Goal: Information Seeking & Learning: Find specific page/section

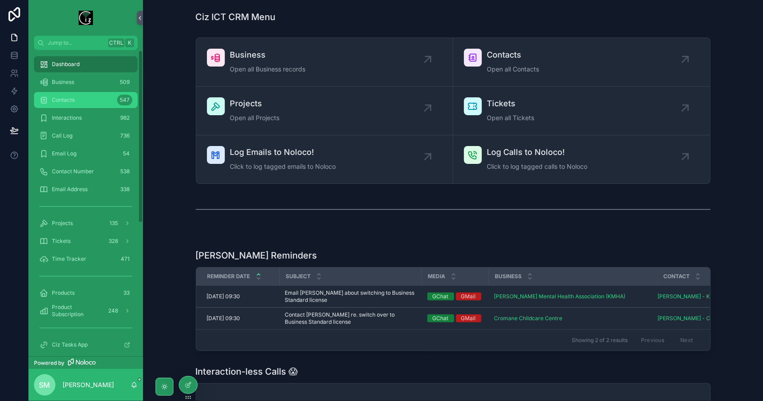
click at [102, 101] on div "Contacts 547" at bounding box center [85, 100] width 93 height 14
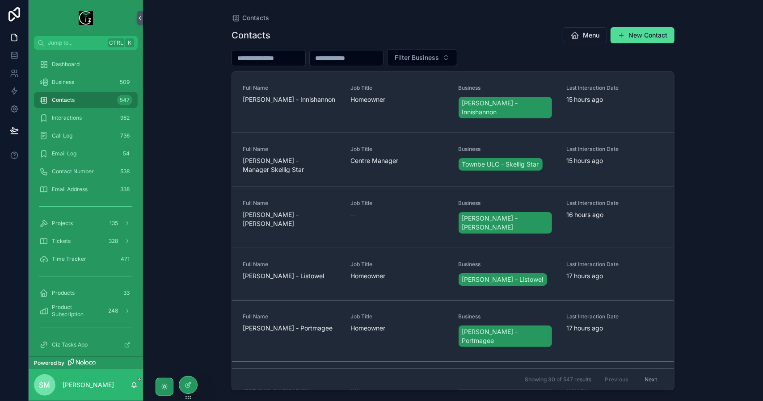
click at [284, 59] on input "scrollable content" at bounding box center [268, 58] width 73 height 13
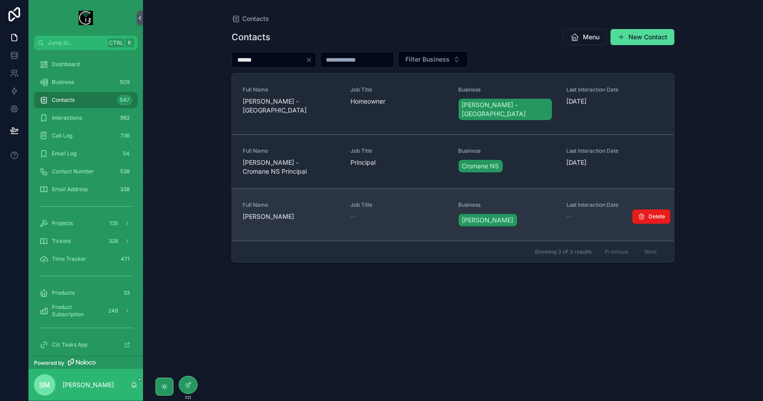
type input "******"
click at [302, 212] on span "[PERSON_NAME]" at bounding box center [291, 216] width 97 height 9
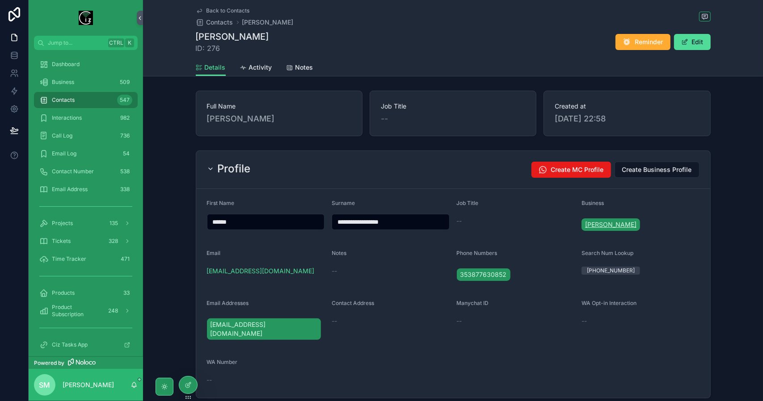
click at [624, 225] on span "[PERSON_NAME]" at bounding box center [610, 224] width 51 height 9
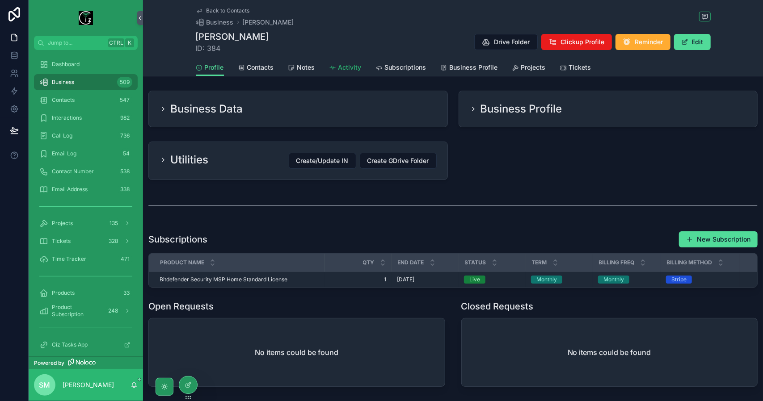
click at [341, 70] on span "Activity" at bounding box center [349, 67] width 23 height 9
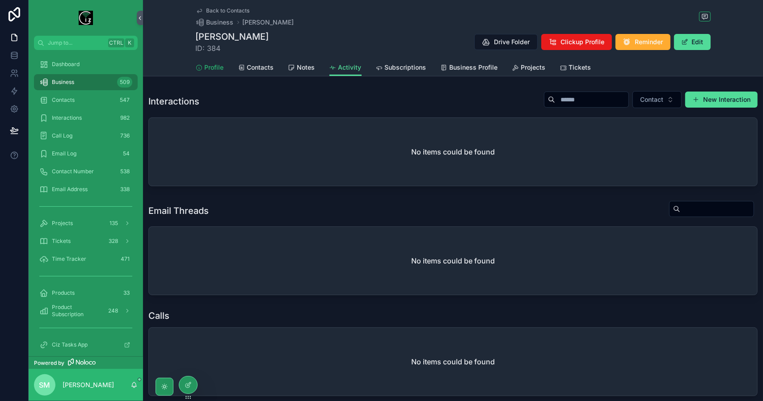
click at [205, 70] on span "Profile" at bounding box center [214, 67] width 19 height 9
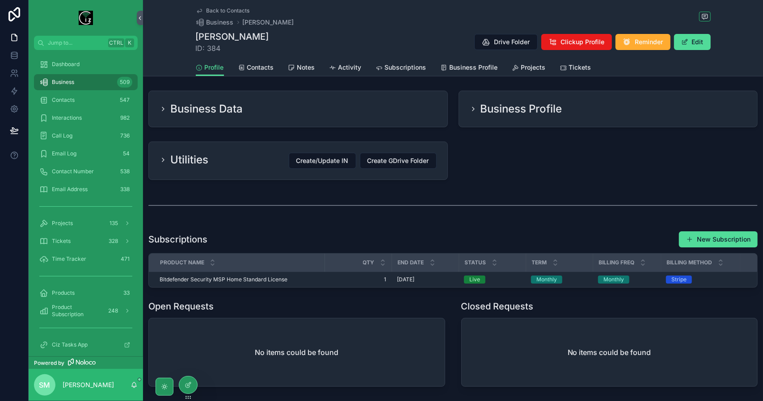
click at [301, 121] on div "Business Data" at bounding box center [298, 109] width 299 height 36
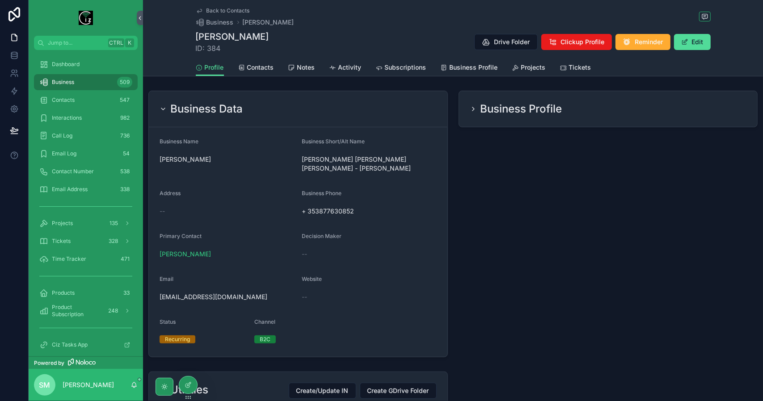
click at [540, 115] on h2 "Business Profile" at bounding box center [522, 109] width 82 height 14
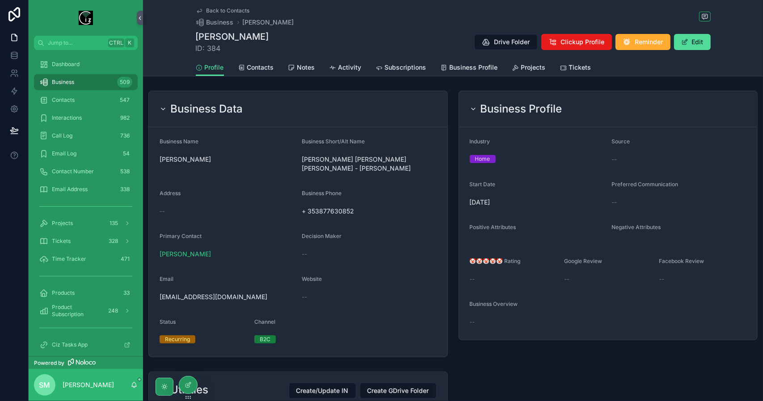
click at [383, 114] on div "Business Data" at bounding box center [298, 109] width 277 height 14
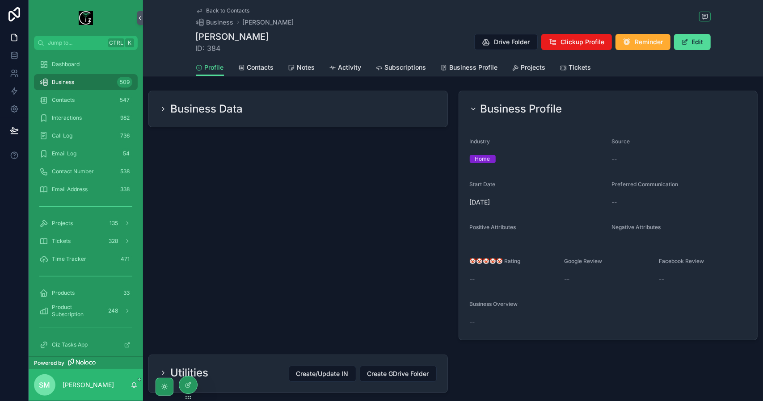
click at [504, 109] on h2 "Business Profile" at bounding box center [522, 109] width 82 height 14
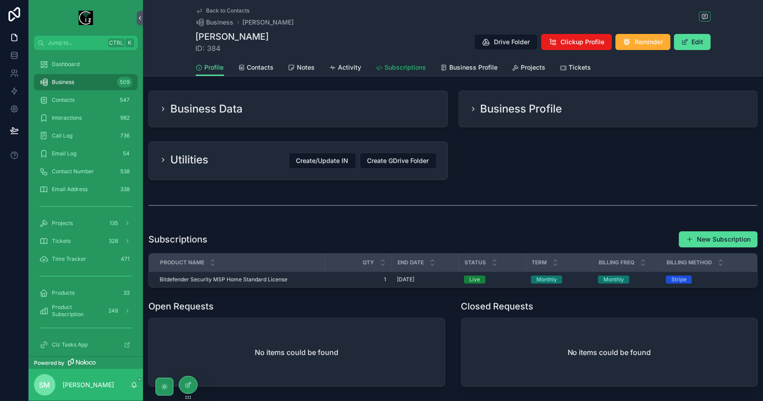
click at [409, 73] on link "Subscriptions" at bounding box center [401, 68] width 51 height 18
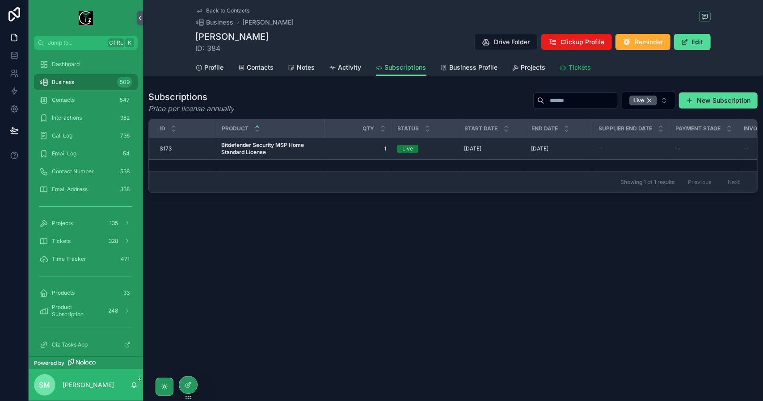
click at [586, 69] on span "Tickets" at bounding box center [580, 67] width 22 height 9
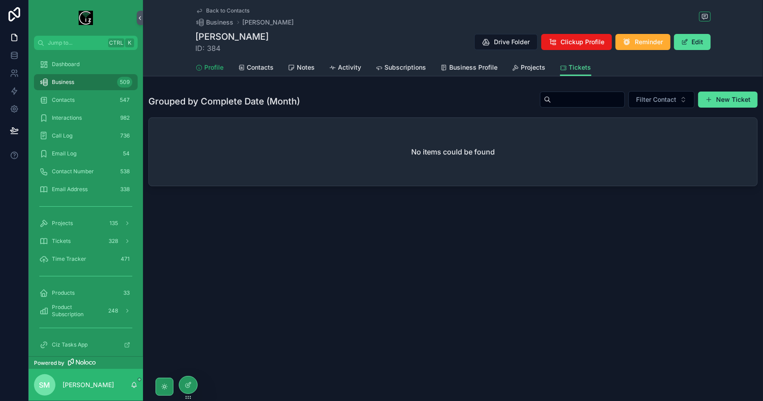
click at [208, 68] on span "Profile" at bounding box center [214, 67] width 19 height 9
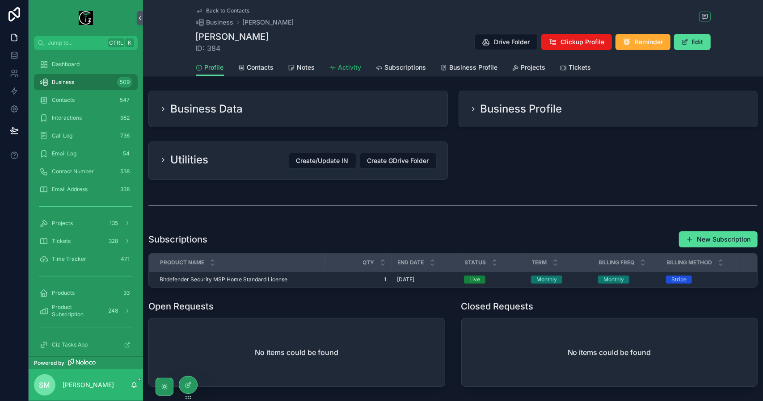
click at [353, 68] on span "Activity" at bounding box center [349, 67] width 23 height 9
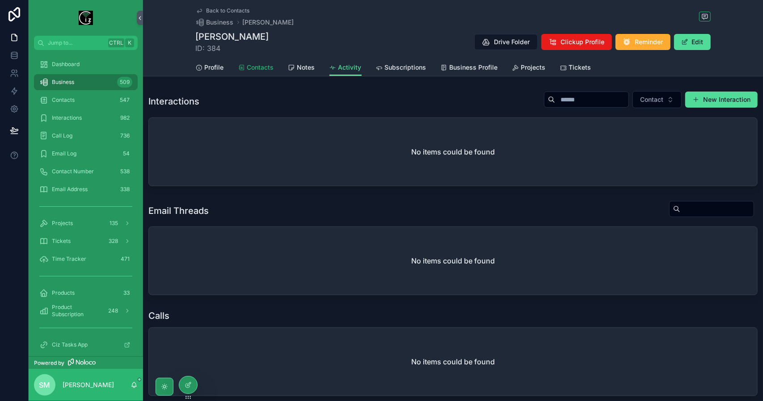
click at [251, 67] on span "Contacts" at bounding box center [260, 67] width 27 height 9
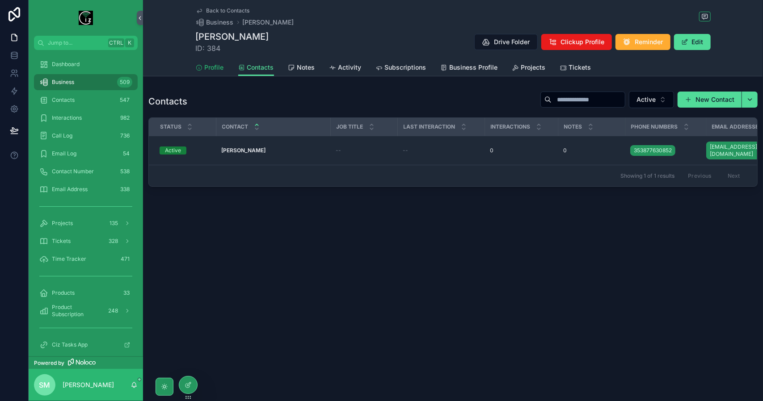
click at [213, 64] on span "Profile" at bounding box center [214, 67] width 19 height 9
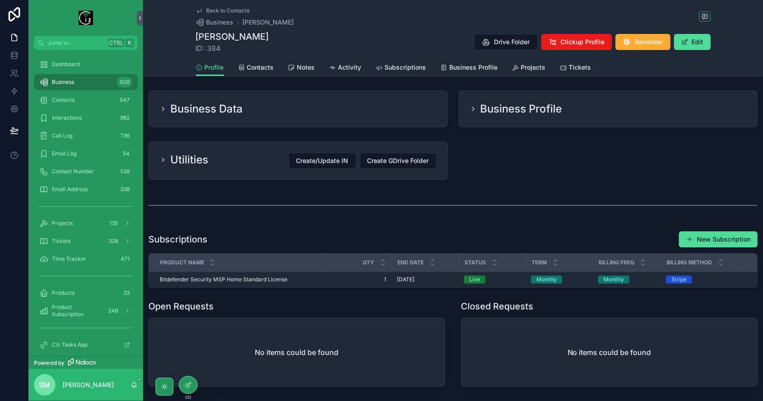
click at [247, 115] on div "Business Data" at bounding box center [298, 109] width 277 height 14
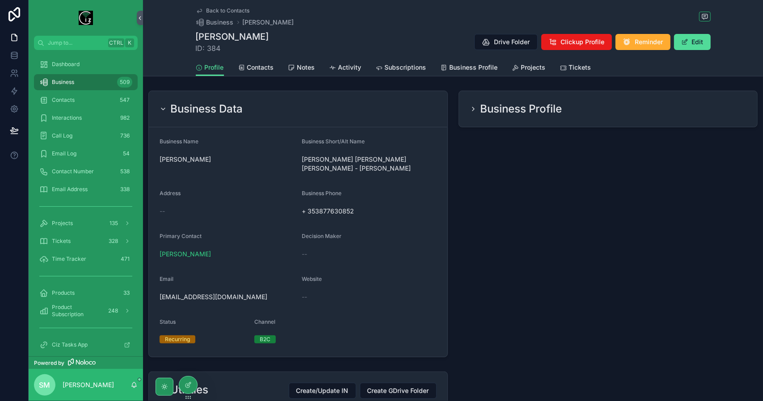
click at [247, 115] on div "Business Data" at bounding box center [298, 109] width 277 height 14
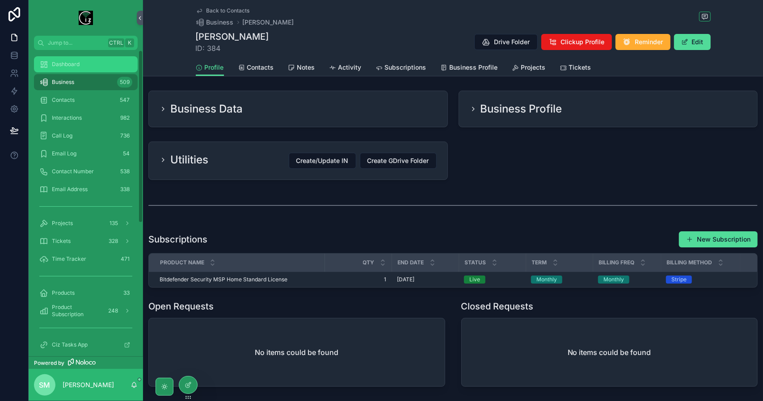
click at [88, 69] on div "Dashboard" at bounding box center [85, 64] width 93 height 14
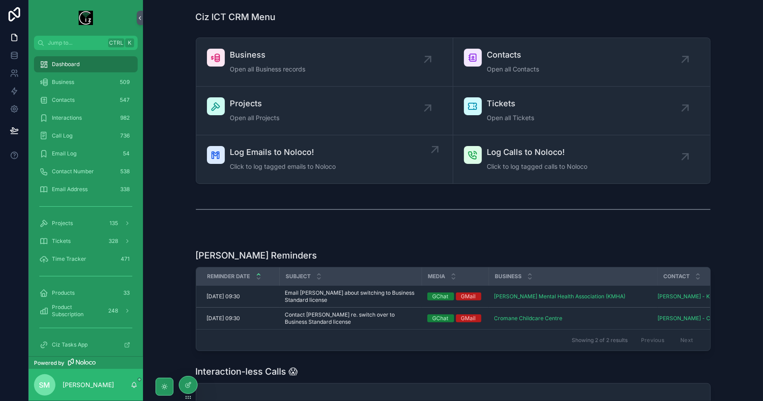
click at [296, 162] on span "Click to log tagged emails to Noloco" at bounding box center [283, 166] width 106 height 9
click at [317, 154] on span "Log Emails to Noloco!" at bounding box center [283, 152] width 106 height 13
